Goal: Task Accomplishment & Management: Use online tool/utility

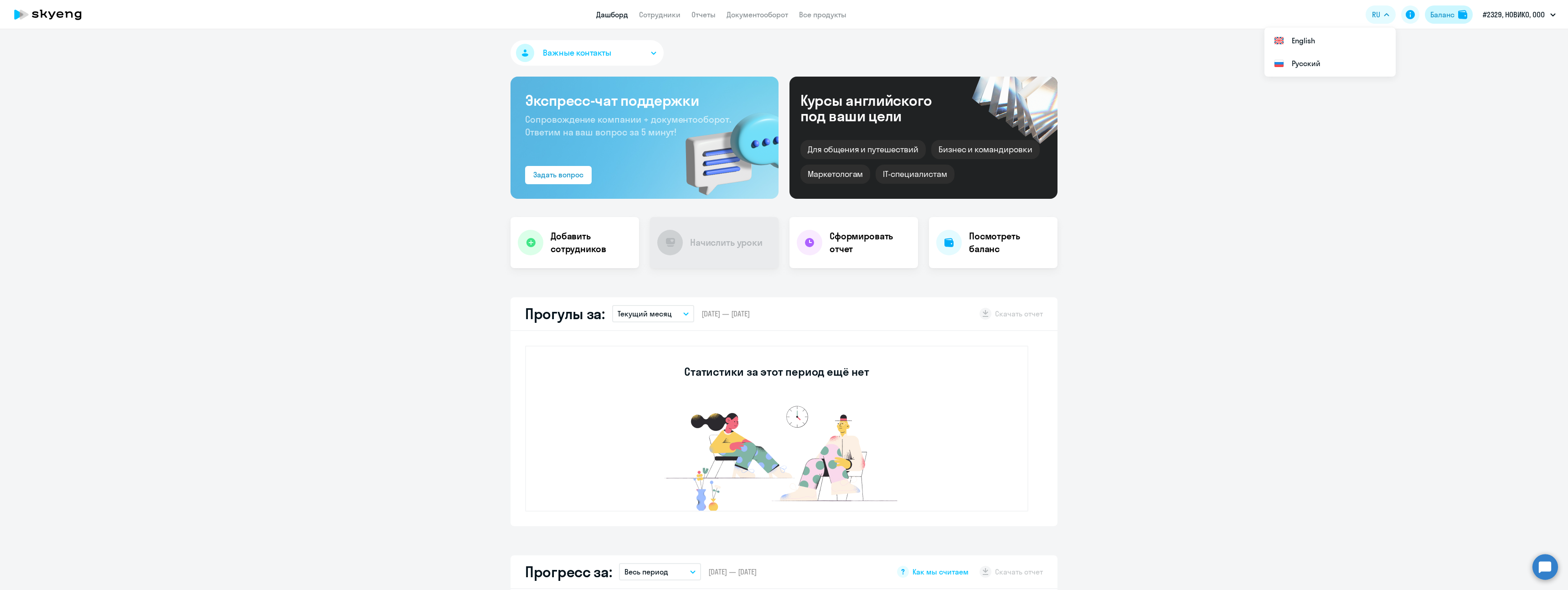
click at [1442, 15] on div "Баланс" at bounding box center [1443, 15] width 24 height 11
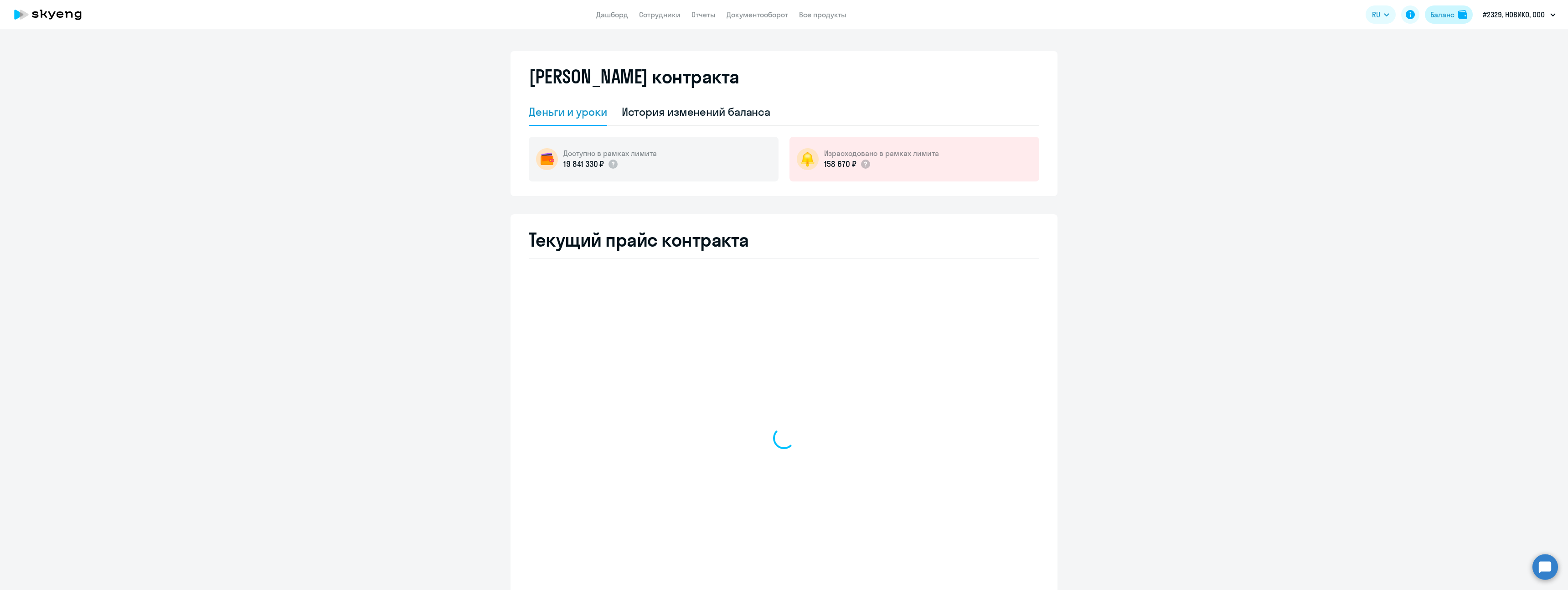
select select "english_adult_not_native_speaker"
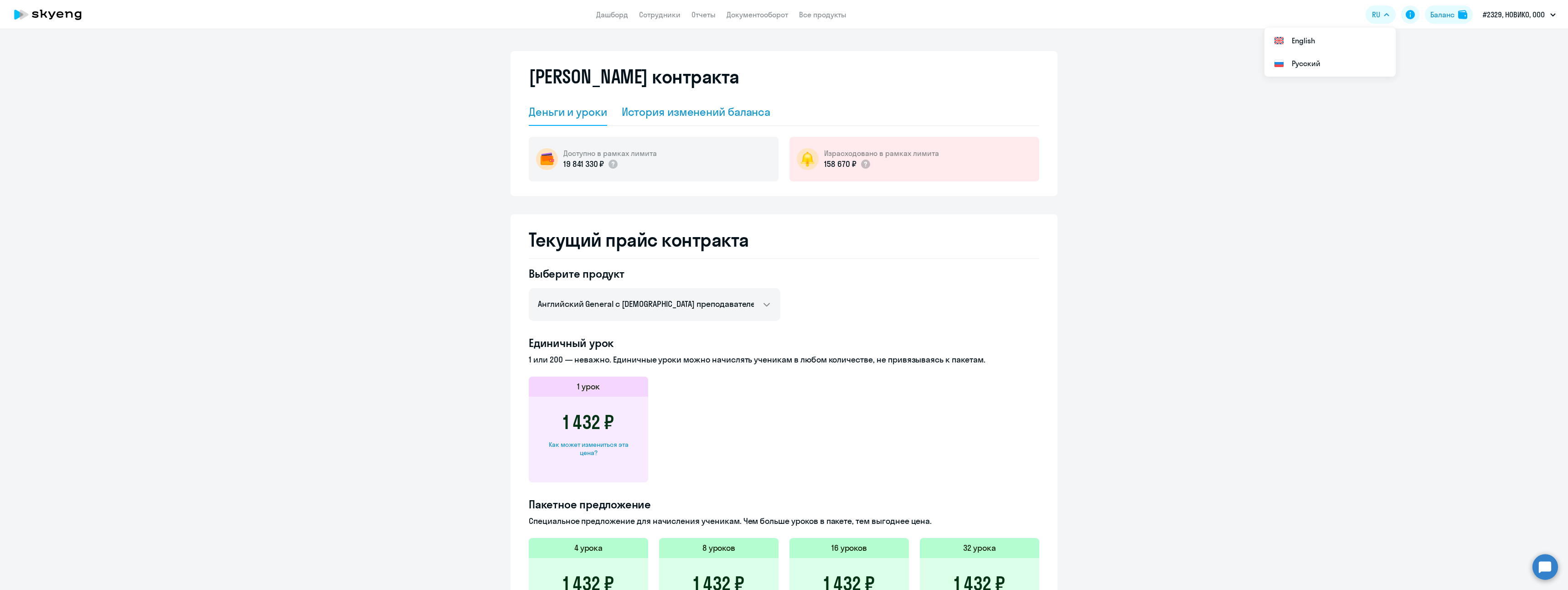
click at [672, 109] on div "История изменений баланса" at bounding box center [696, 111] width 149 height 15
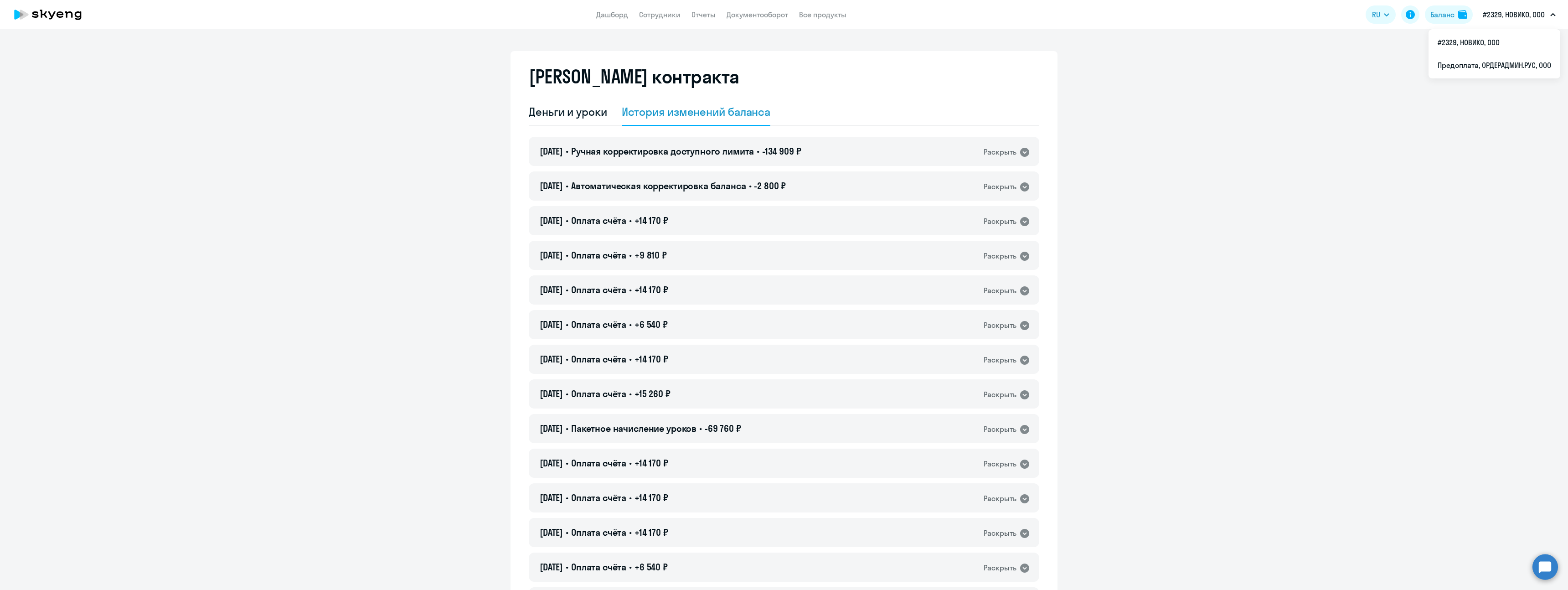
click at [1531, 12] on p "#2329, НОВИКО, ООО" at bounding box center [1514, 15] width 62 height 11
click at [1491, 63] on li "Предоплата, ОРДЕРАДМИН.РУС, ООО" at bounding box center [1494, 65] width 131 height 23
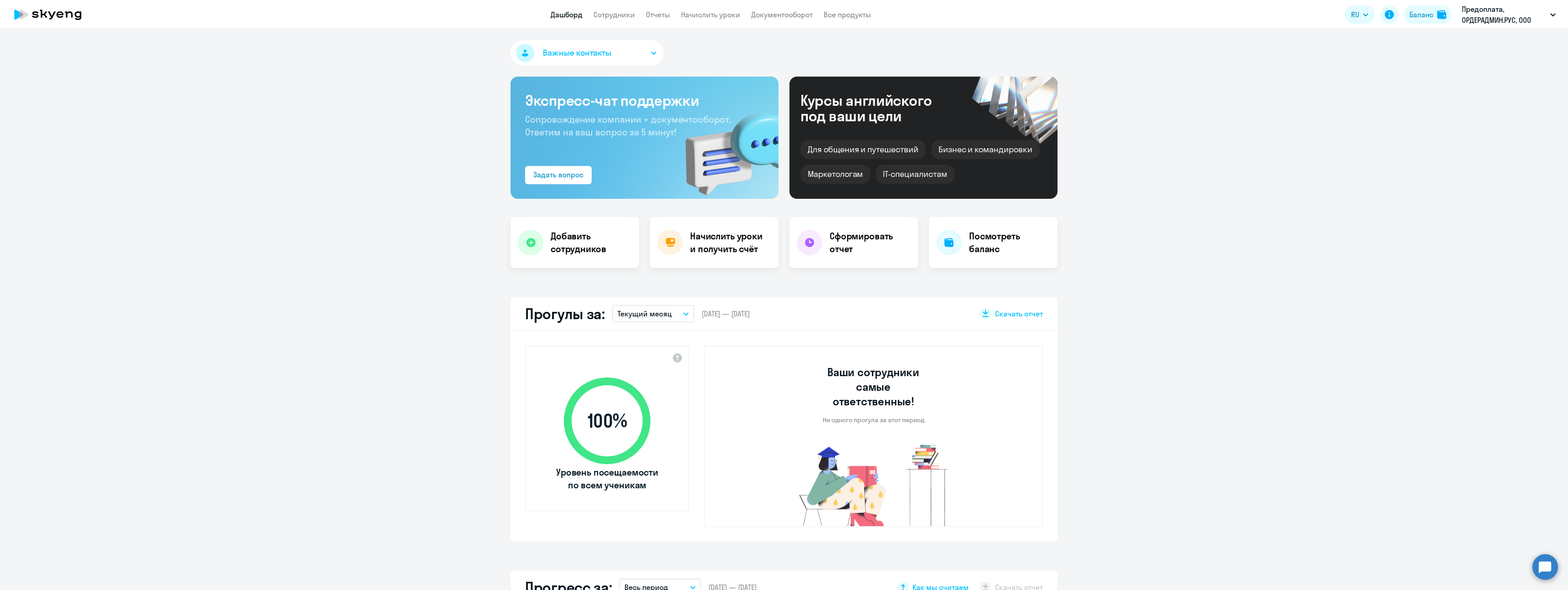
select select "30"
click at [964, 255] on div "Посмотреть баланс" at bounding box center [993, 242] width 128 height 51
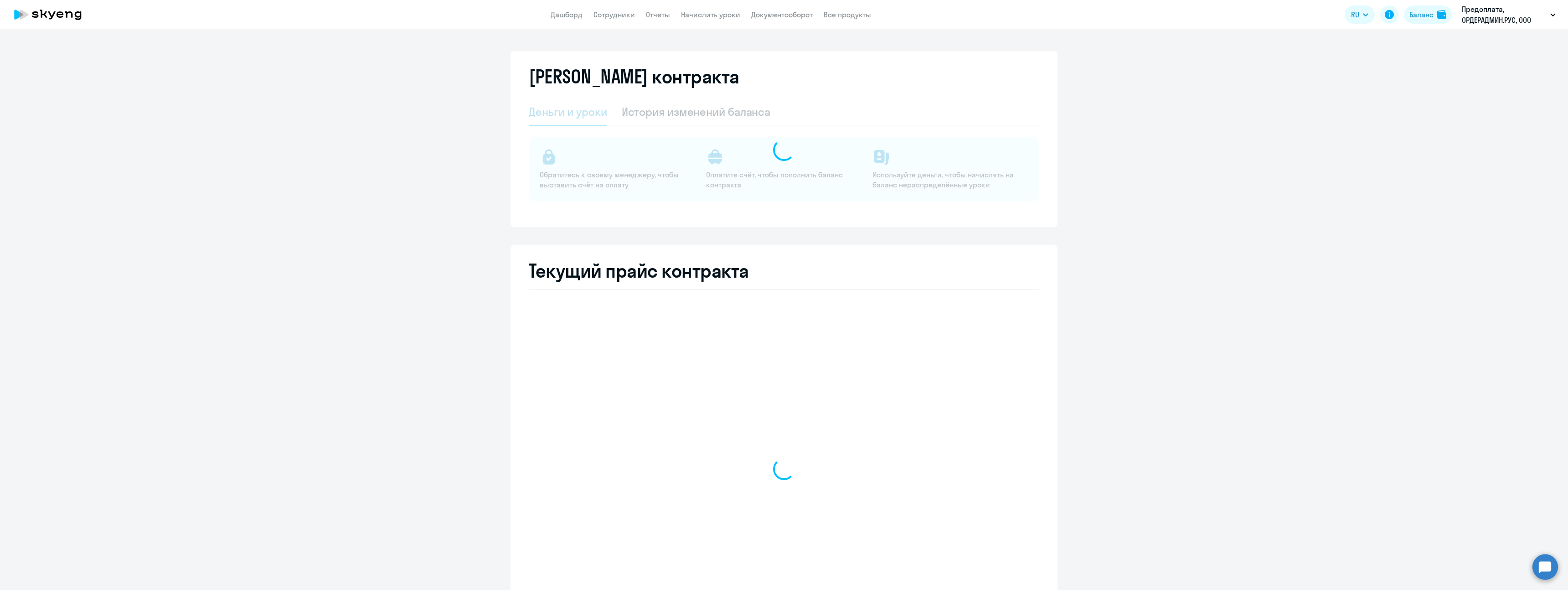
select select "english_adult_not_native_speaker"
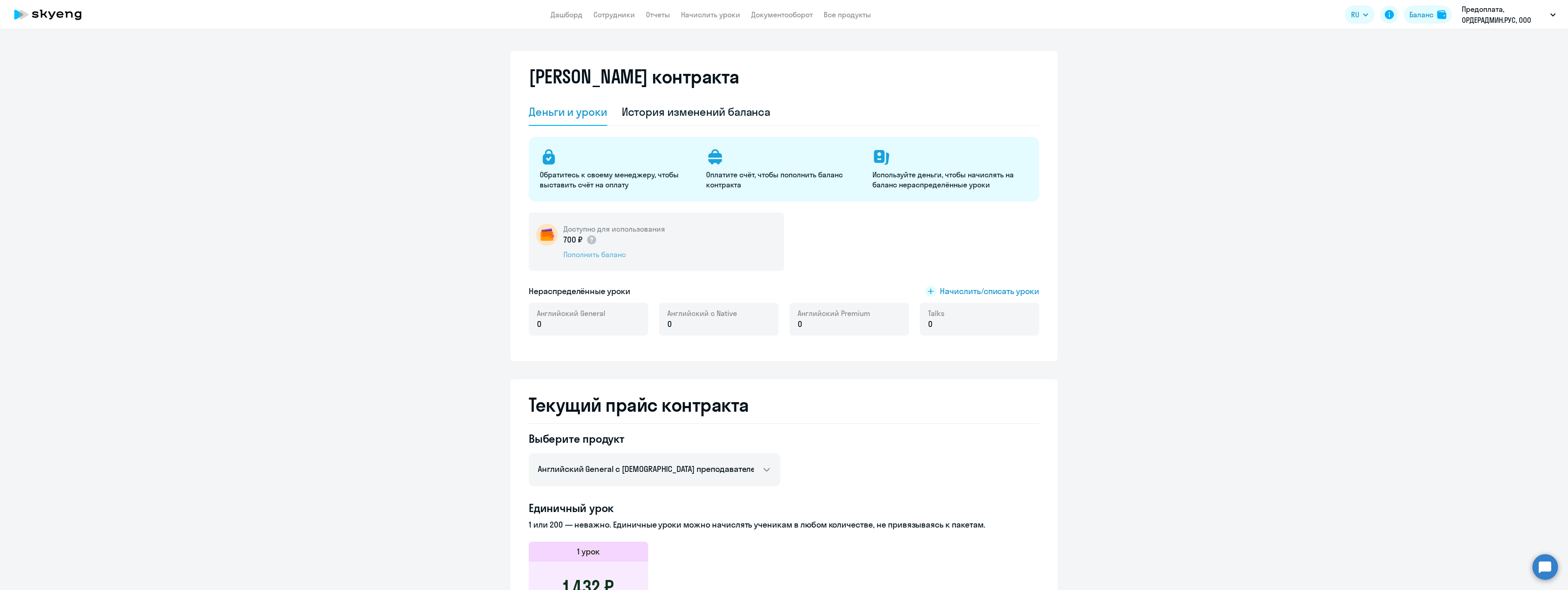
click at [589, 256] on div "Пополнить баланс" at bounding box center [614, 255] width 102 height 10
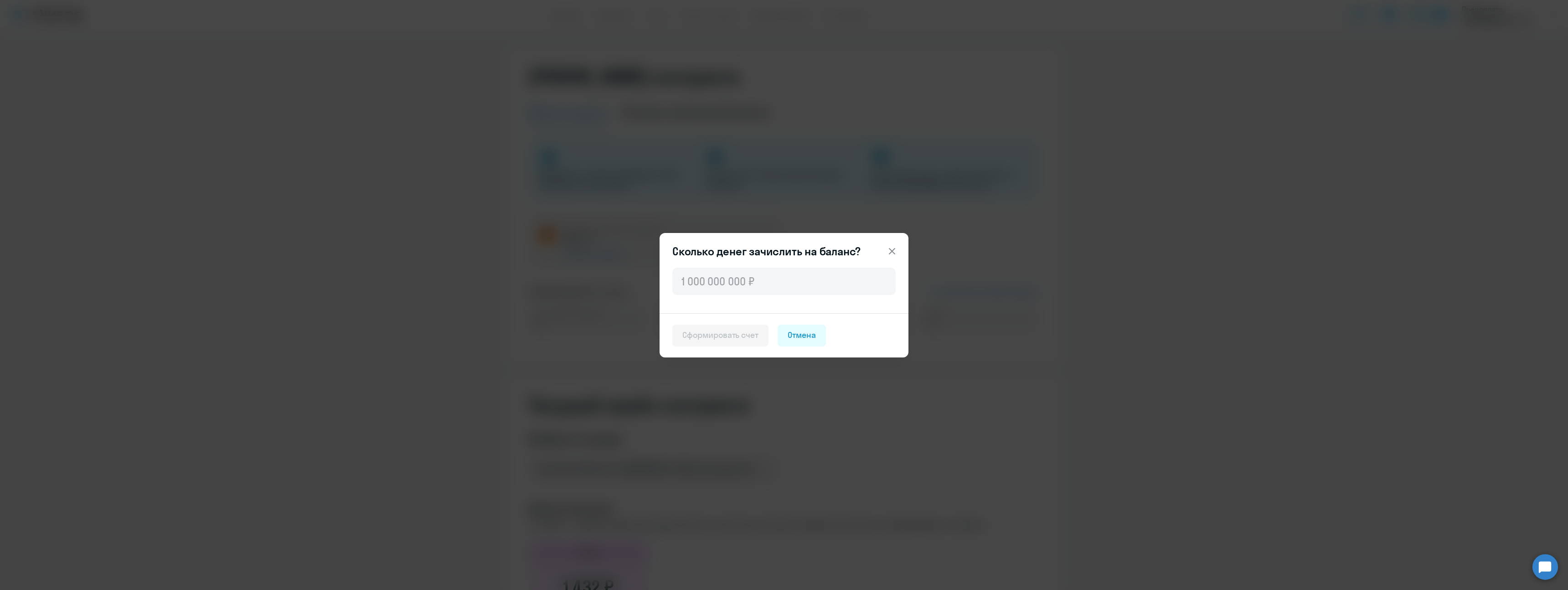
click at [895, 248] on icon at bounding box center [892, 251] width 11 height 11
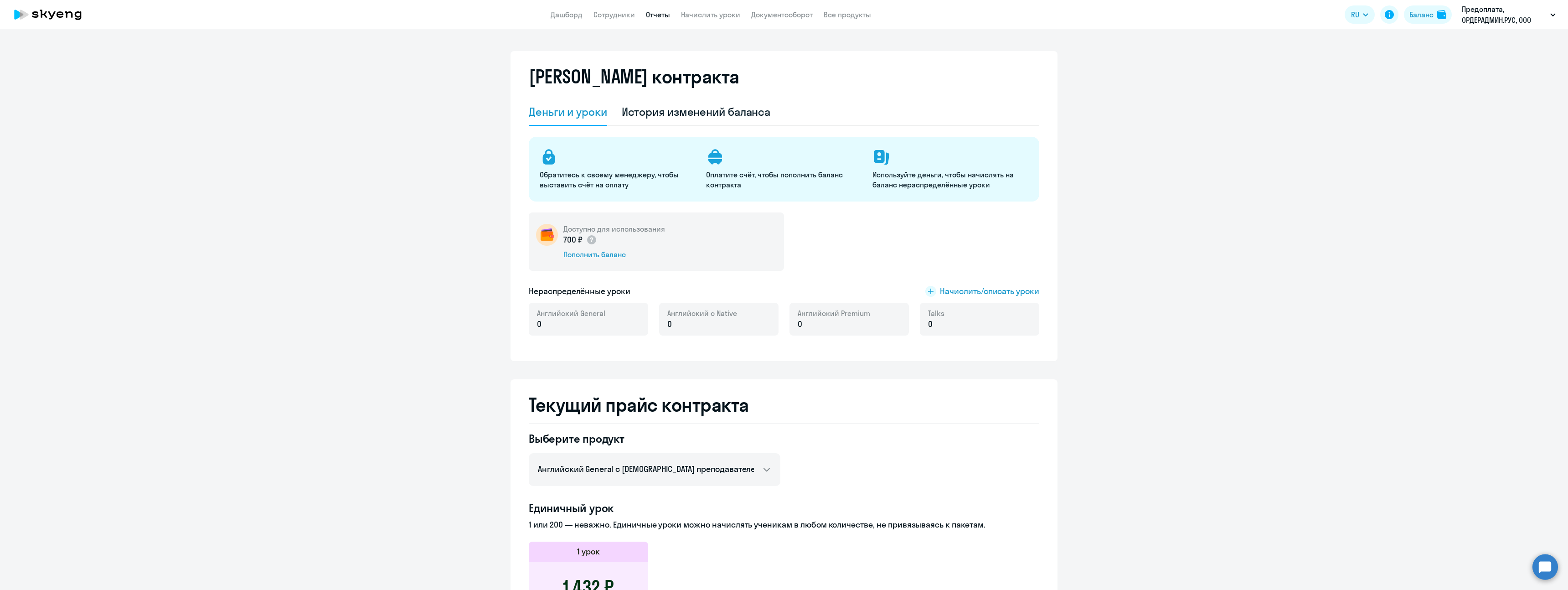
click at [661, 15] on link "Отчеты" at bounding box center [658, 14] width 24 height 9
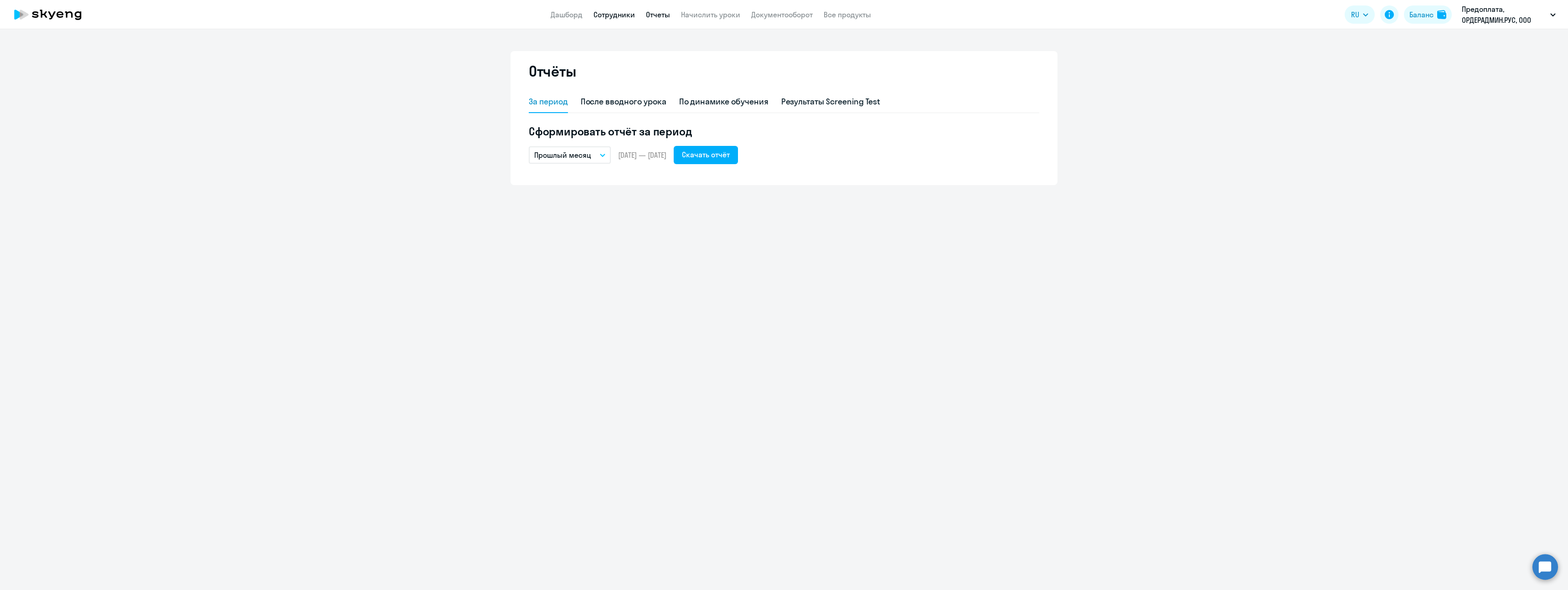
click at [621, 18] on link "Сотрудники" at bounding box center [614, 14] width 41 height 9
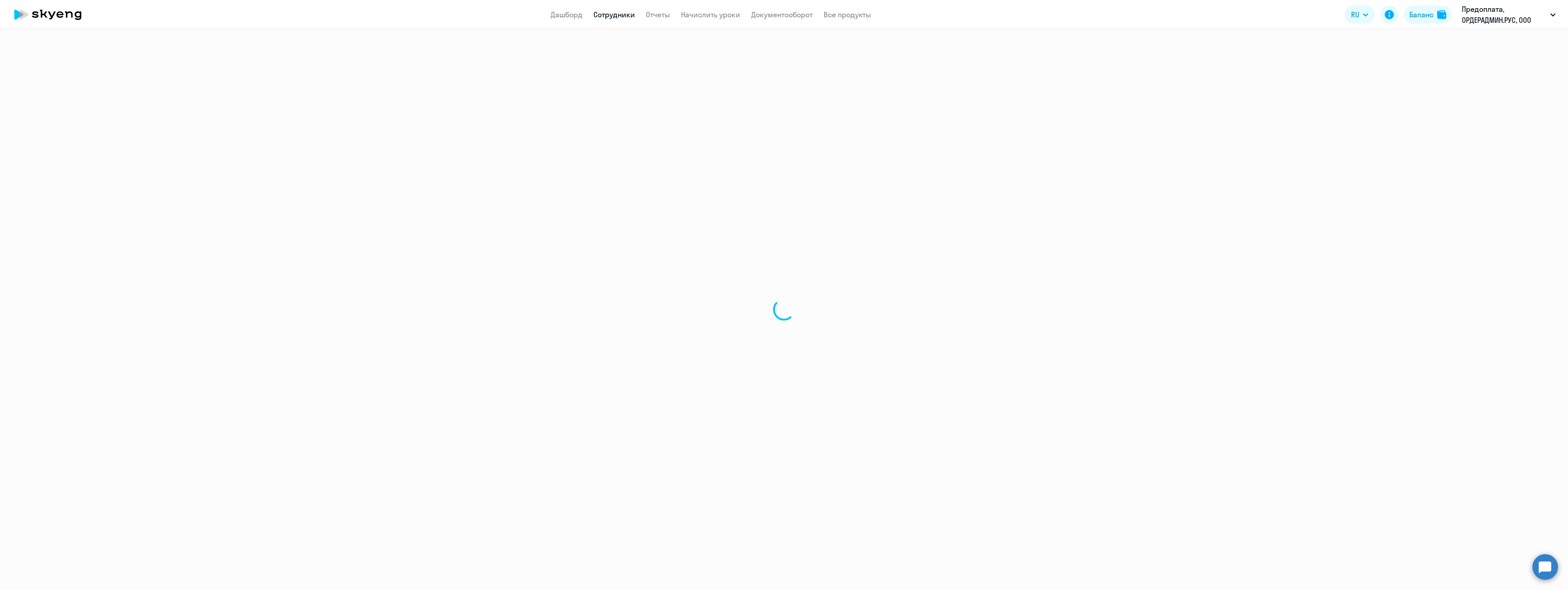
select select "30"
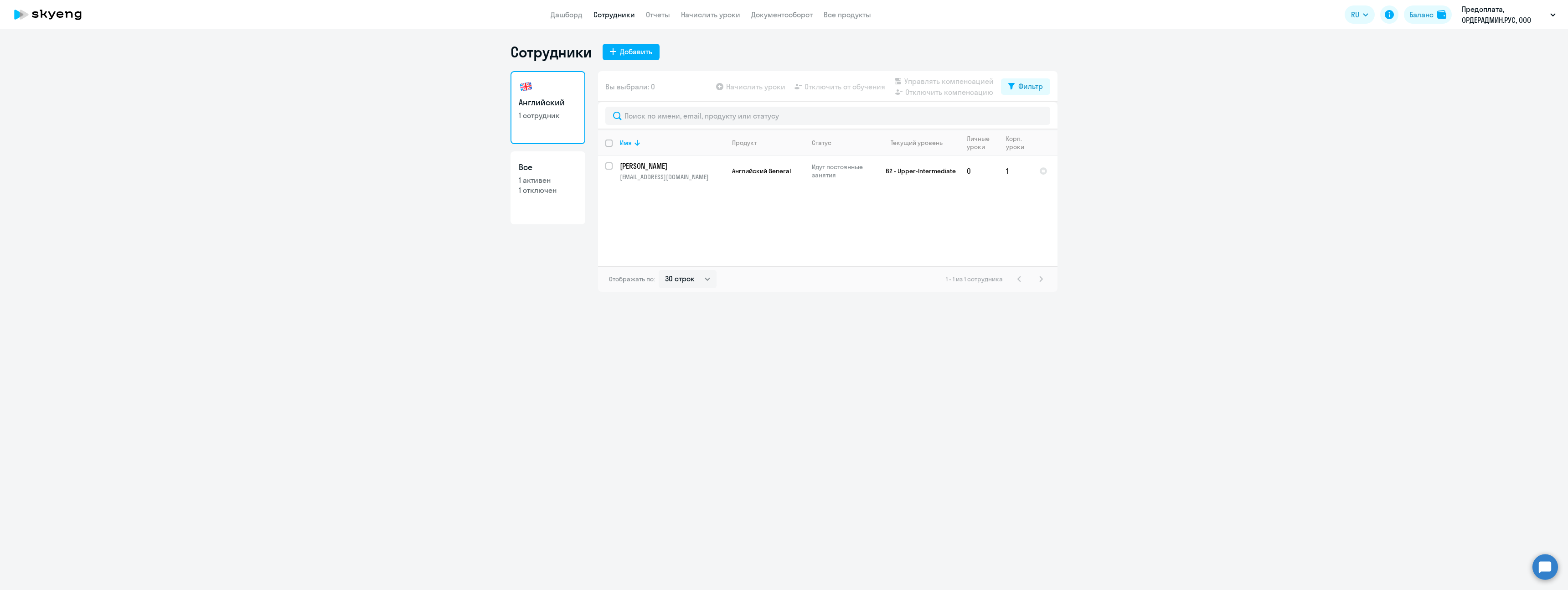
click at [763, 85] on app-table-action-button "Начислить уроки" at bounding box center [749, 86] width 71 height 11
click at [736, 86] on app-table-action-button "Начислить уроки" at bounding box center [749, 86] width 71 height 11
click at [567, 15] on link "Дашборд" at bounding box center [567, 14] width 32 height 9
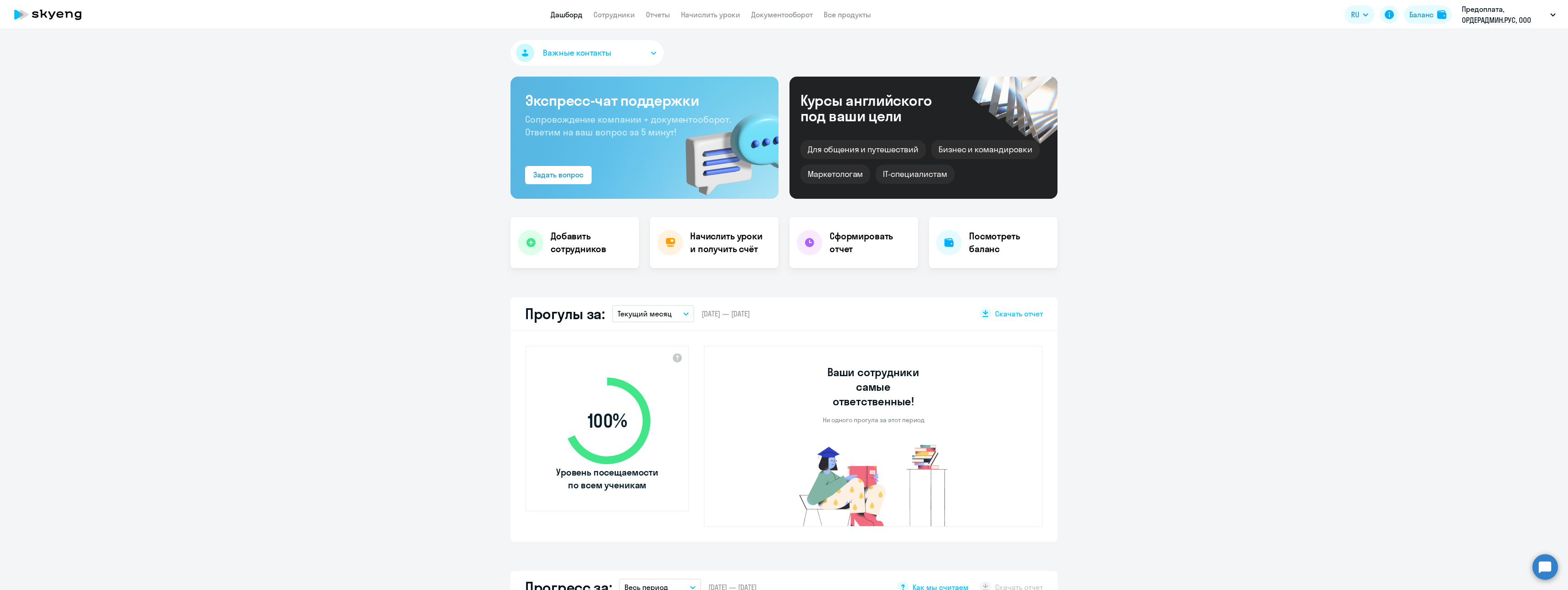
select select "30"
click at [727, 247] on h4 "Начислить уроки и получить счёт" at bounding box center [730, 242] width 79 height 26
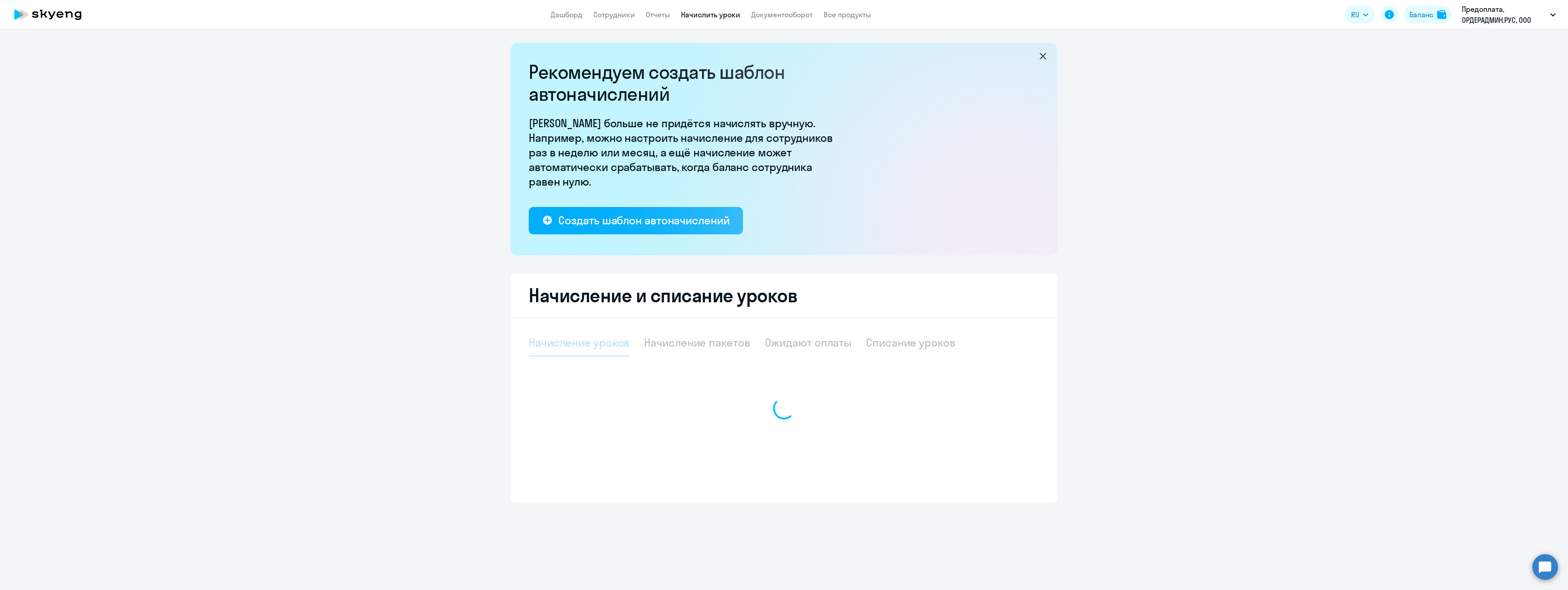
select select "10"
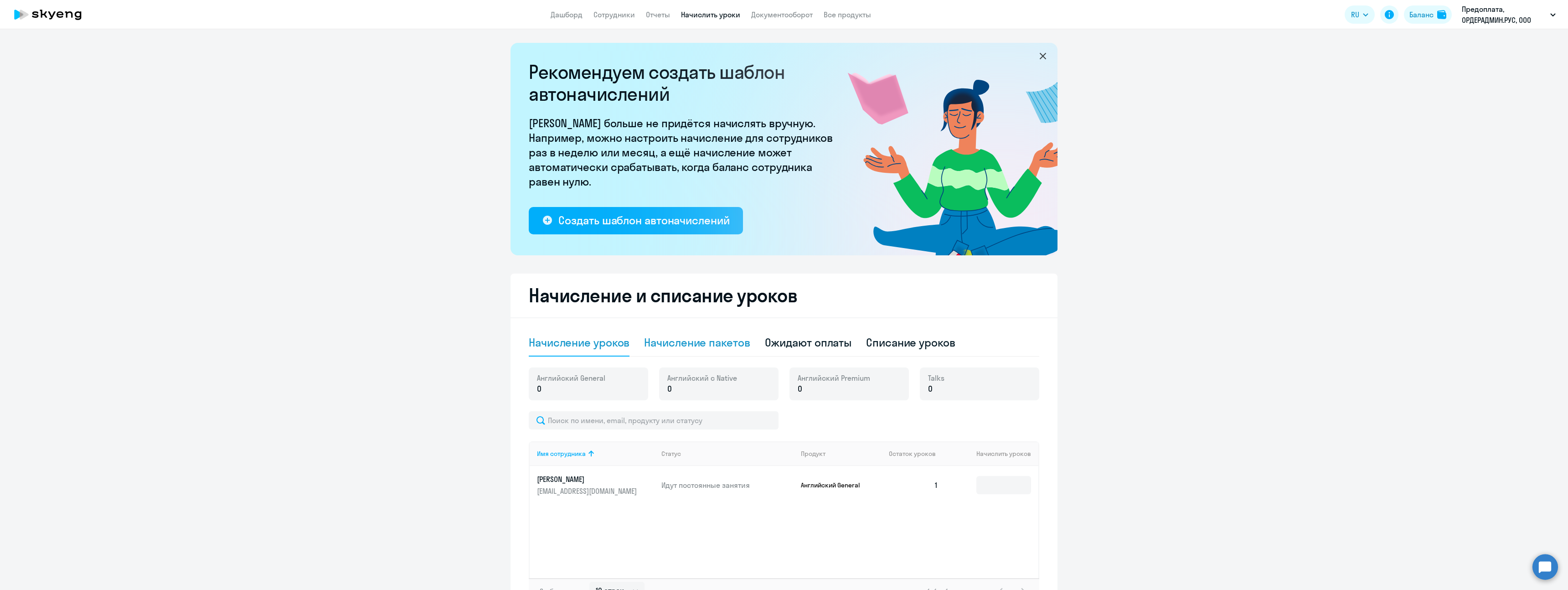
click at [724, 348] on div "Начисление пакетов" at bounding box center [697, 342] width 106 height 15
select select "10"
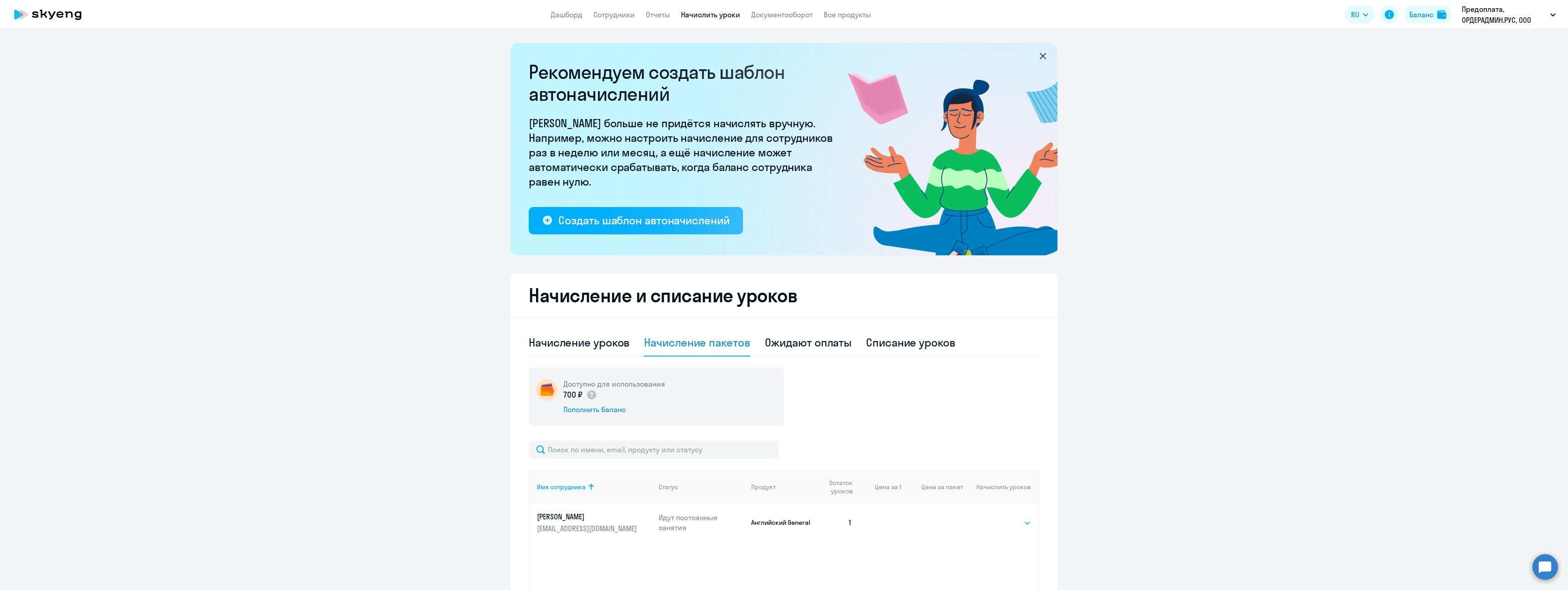
click at [1017, 519] on select "Выбрать 4 8 16 32 64 96 128" at bounding box center [1012, 523] width 37 height 11
select select "8"
click at [993, 518] on select "Выбрать 4 8 16 32 64 96 128" at bounding box center [1012, 523] width 37 height 11
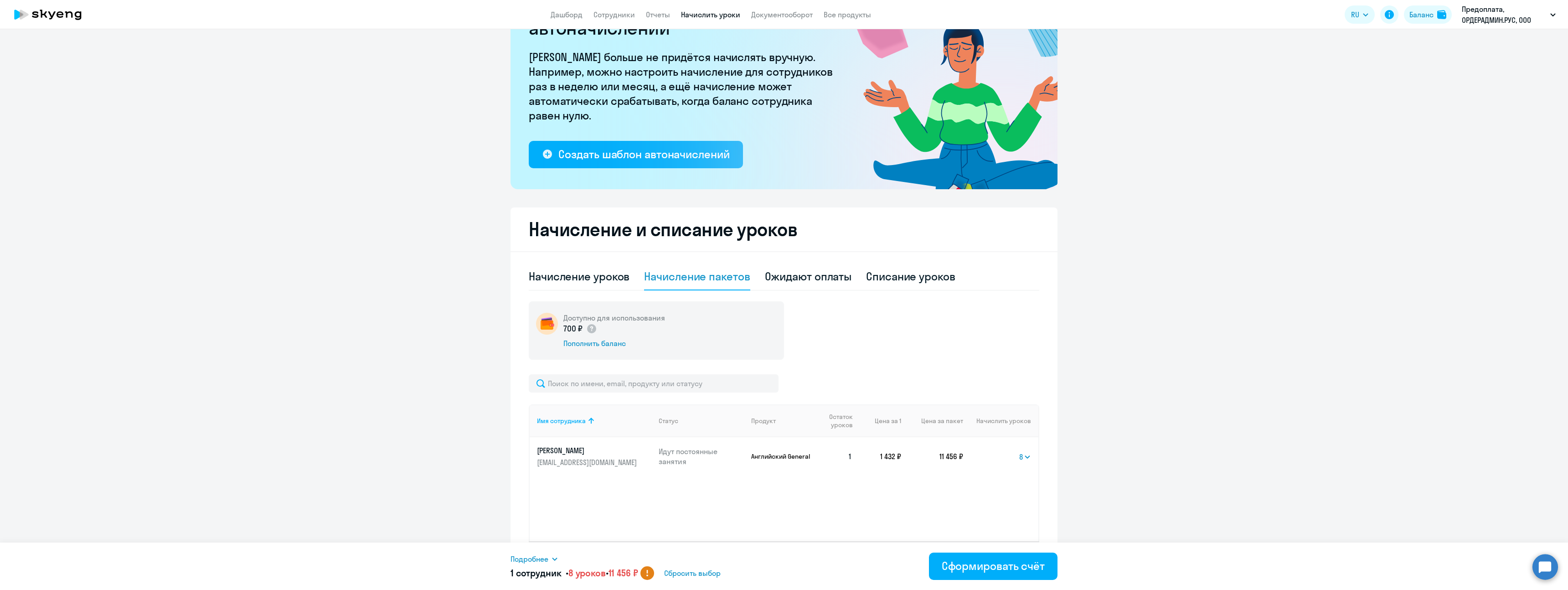
scroll to position [94, 0]
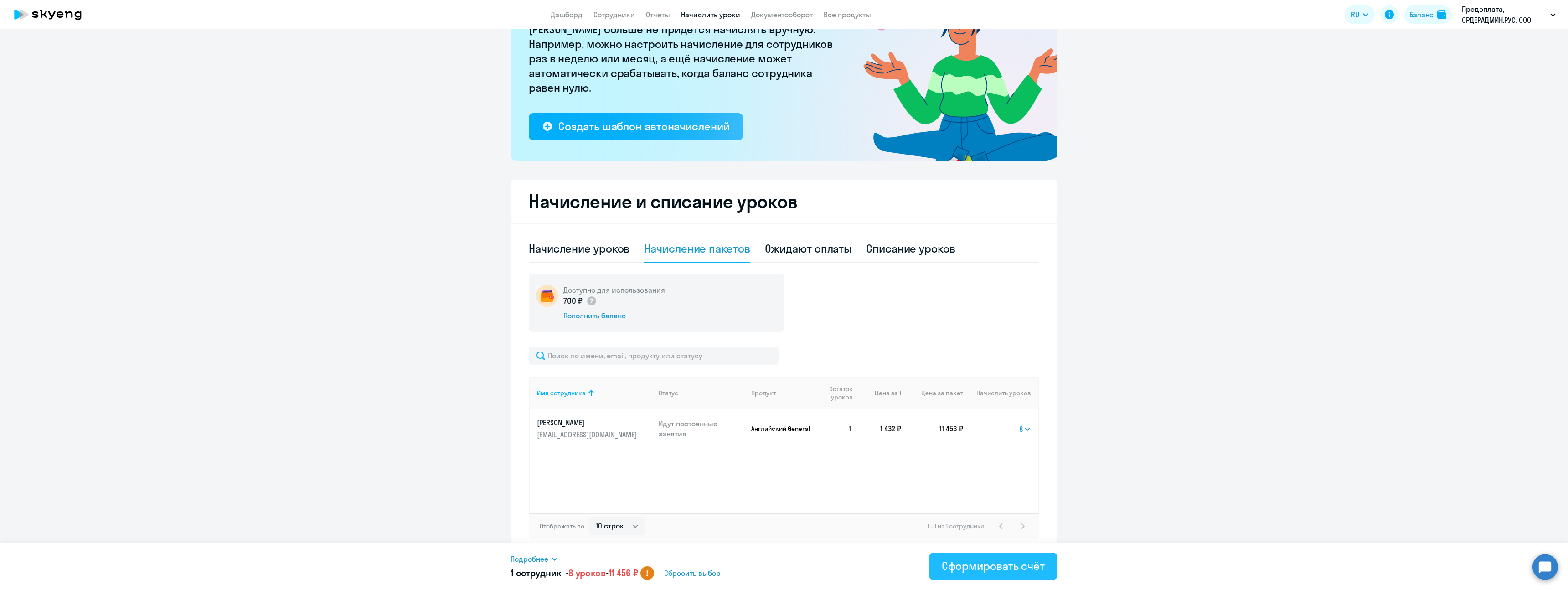
click at [992, 566] on div "Сформировать счёт" at bounding box center [993, 566] width 103 height 15
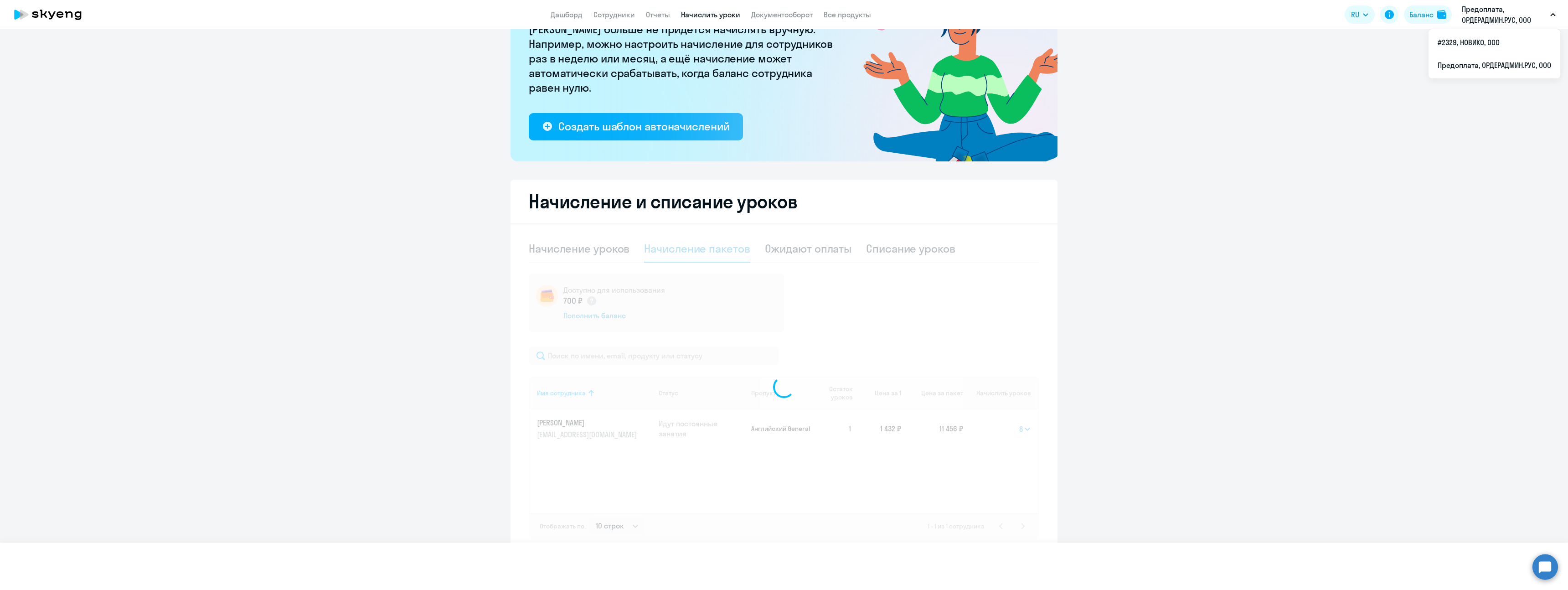
select select
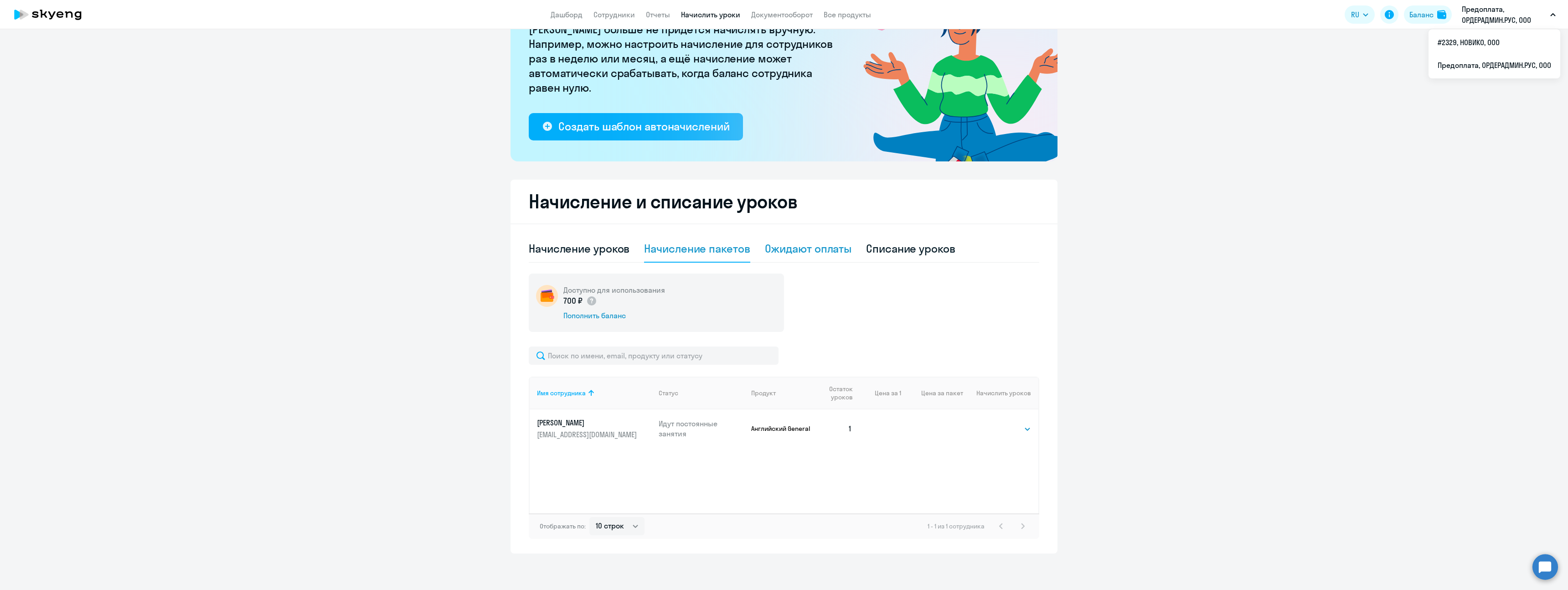
click at [805, 251] on div "Ожидают оплаты" at bounding box center [808, 248] width 87 height 15
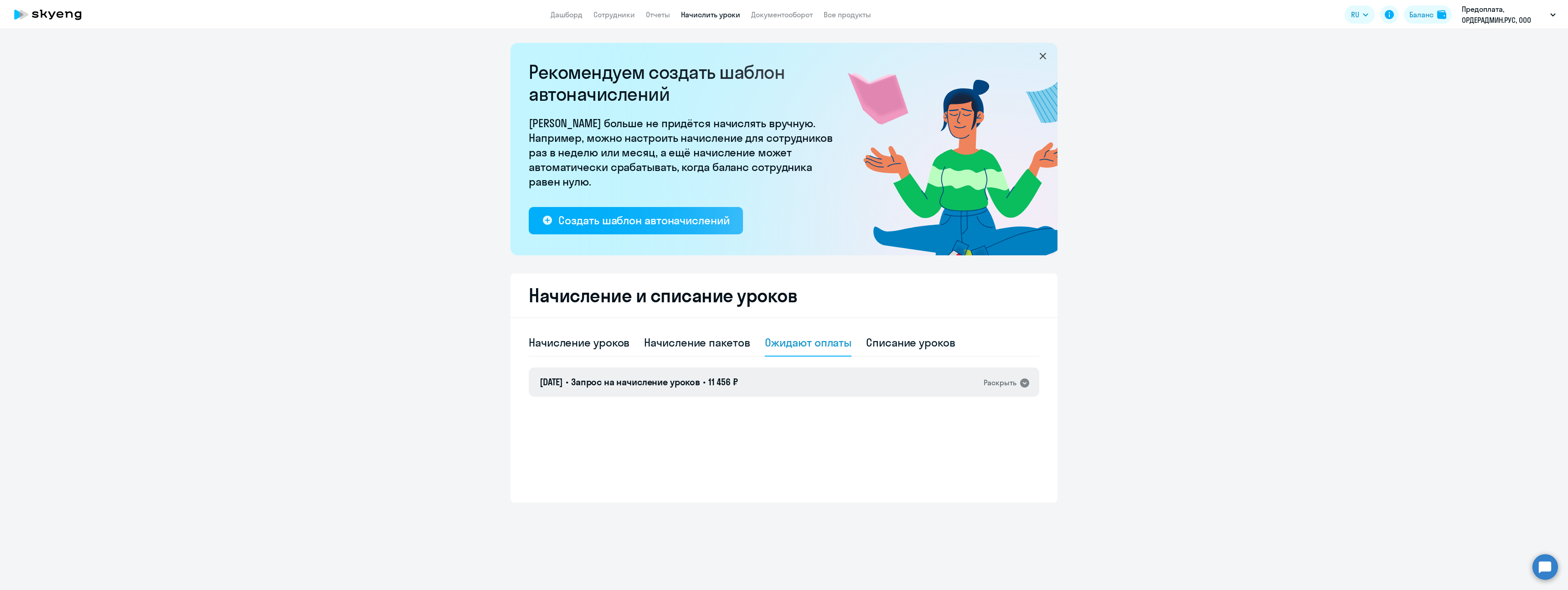
click at [998, 382] on div "Раскрыть" at bounding box center [1000, 382] width 33 height 12
click at [710, 469] on span "Скачать счёт" at bounding box center [707, 475] width 44 height 11
